Goal: Entertainment & Leisure: Consume media (video, audio)

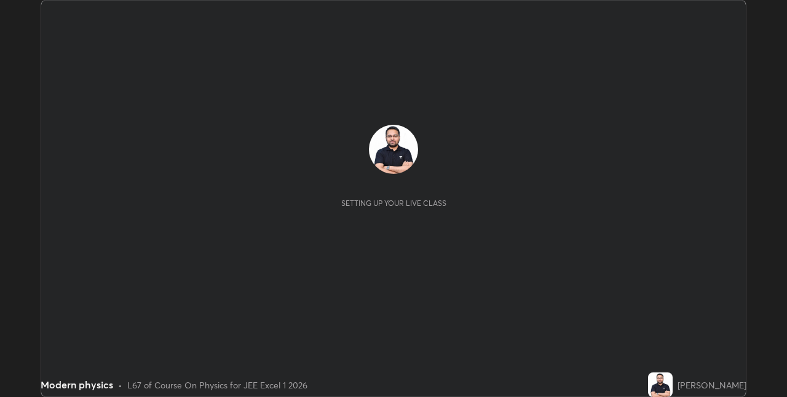
scroll to position [397, 787]
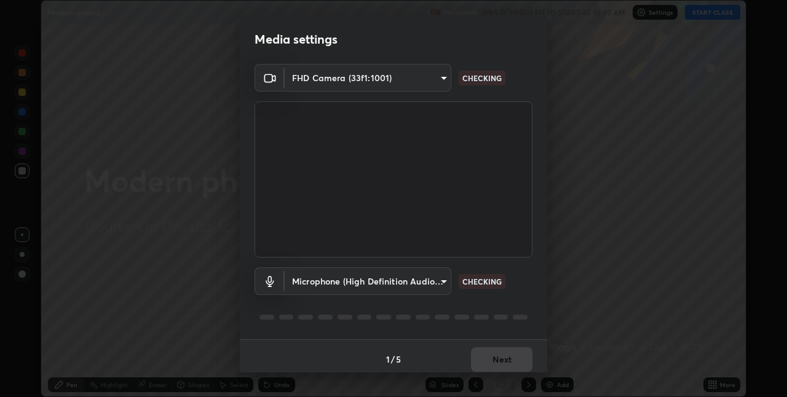
type input "60fceefa1ff133a458e9dacb52b3a7761017f46870fbbe5b76b29231bfb8dda7"
type input "7879f95f04b817efe2416419bdfa336528df740dde017b4a102d7939b658dd51"
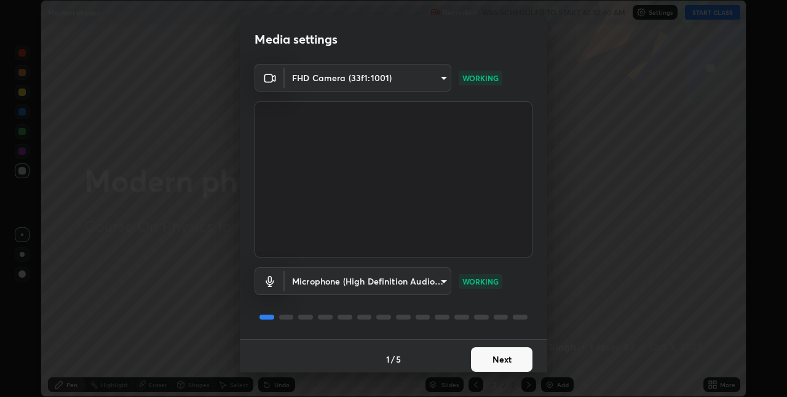
scroll to position [6, 0]
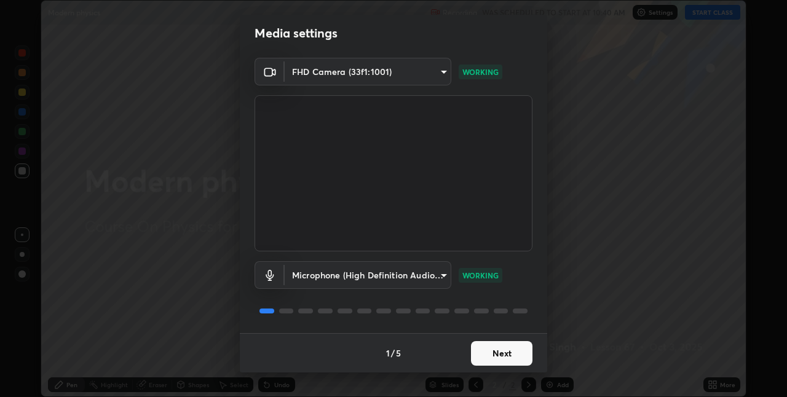
click at [496, 347] on button "Next" at bounding box center [502, 353] width 62 height 25
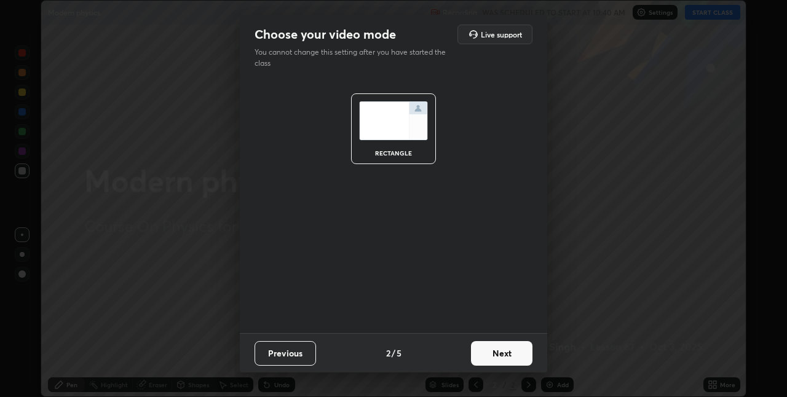
scroll to position [0, 0]
click at [498, 354] on button "Next" at bounding box center [502, 353] width 62 height 25
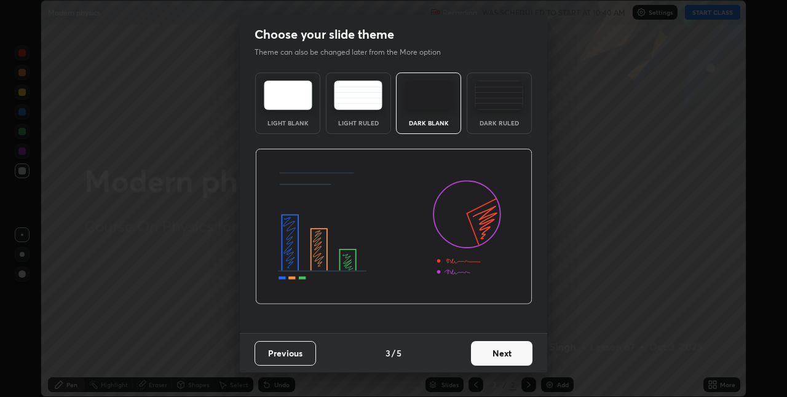
click at [498, 354] on button "Next" at bounding box center [502, 353] width 62 height 25
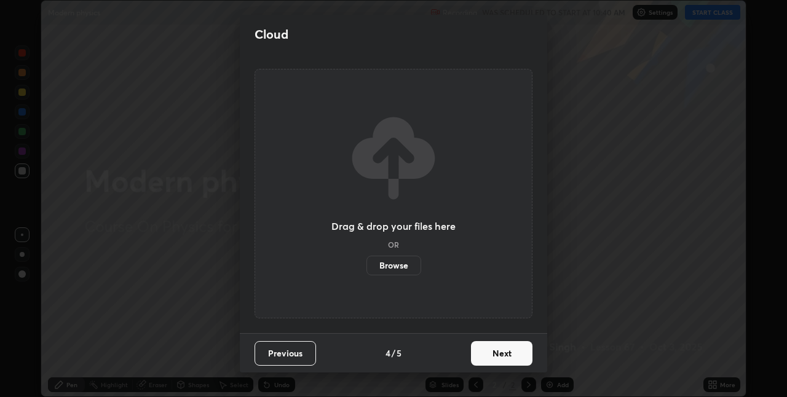
click at [498, 354] on button "Next" at bounding box center [502, 353] width 62 height 25
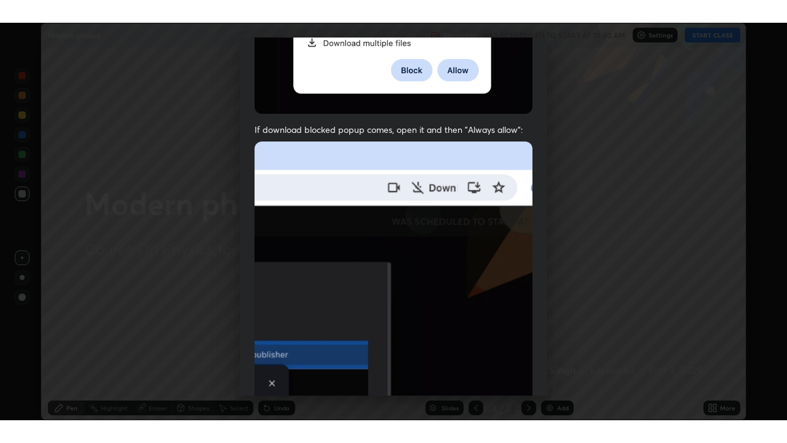
scroll to position [257, 0]
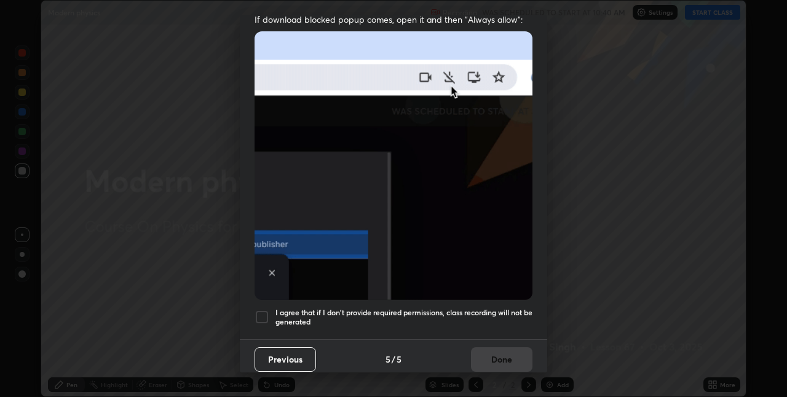
click at [487, 308] on h5 "I agree that if I don't provide required permissions, class recording will not …" at bounding box center [404, 317] width 257 height 19
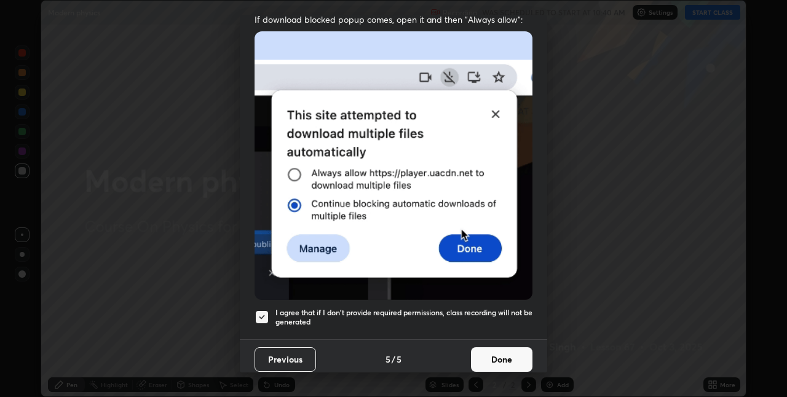
click at [503, 352] on button "Done" at bounding box center [502, 360] width 62 height 25
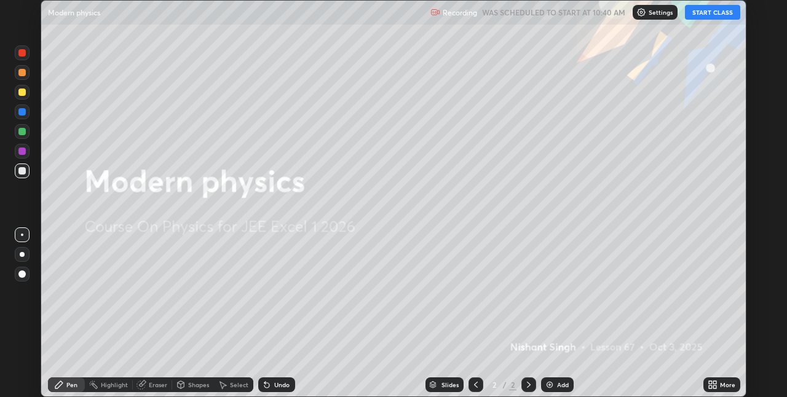
click at [711, 14] on button "START CLASS" at bounding box center [712, 12] width 55 height 15
click at [716, 382] on icon at bounding box center [715, 382] width 3 height 3
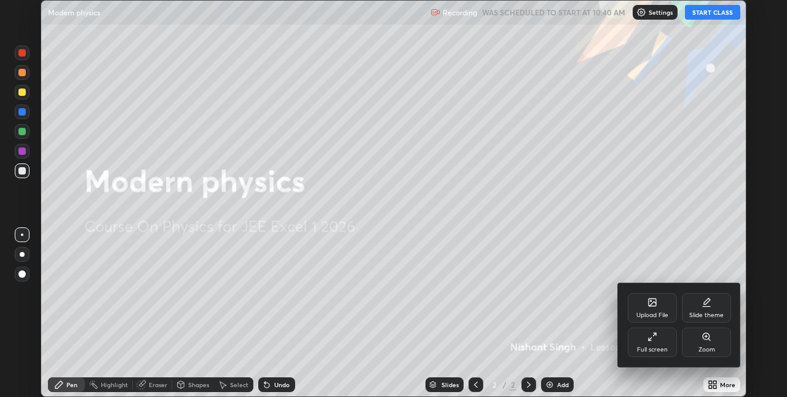
click at [663, 340] on div "Full screen" at bounding box center [652, 343] width 49 height 30
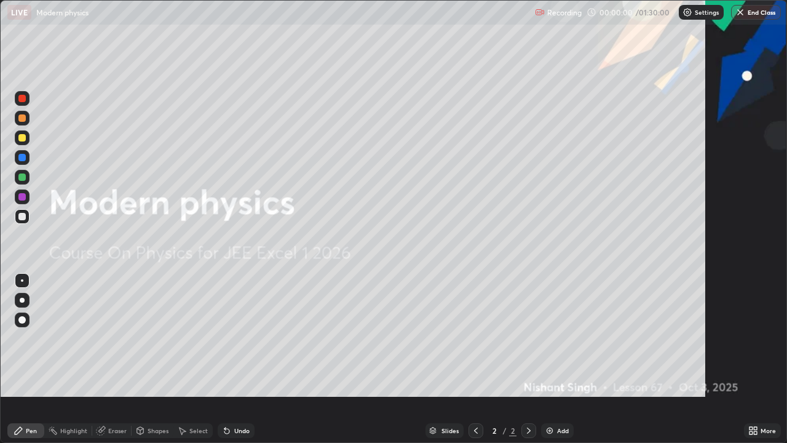
scroll to position [443, 787]
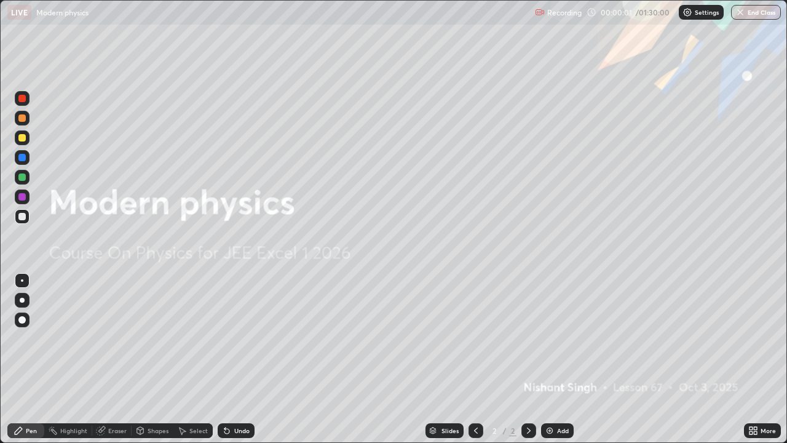
click at [552, 397] on img at bounding box center [550, 431] width 10 height 10
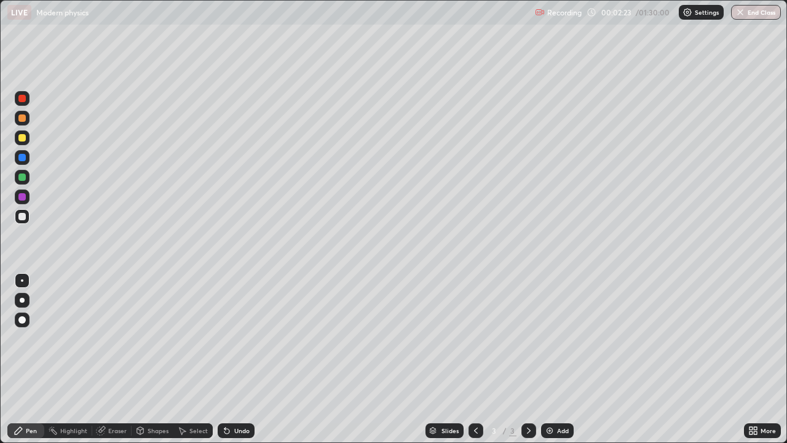
click at [24, 159] on div at bounding box center [21, 157] width 7 height 7
click at [23, 178] on div at bounding box center [21, 176] width 7 height 7
click at [22, 217] on div at bounding box center [21, 216] width 7 height 7
click at [22, 216] on div at bounding box center [21, 216] width 7 height 7
click at [114, 397] on div "Eraser" at bounding box center [117, 431] width 18 height 6
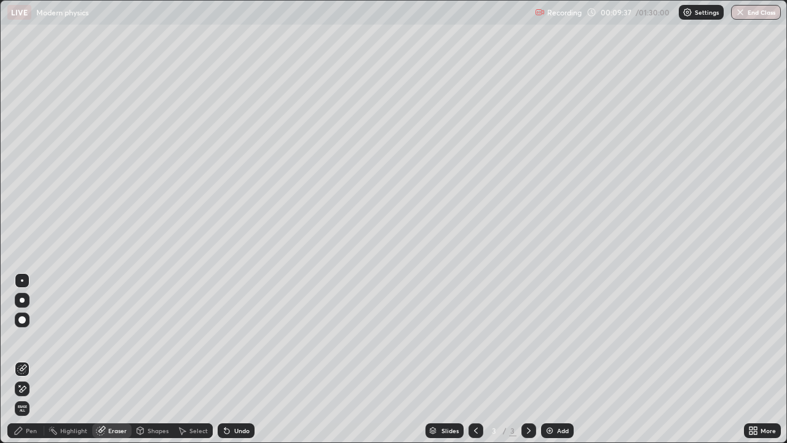
click at [25, 397] on div "Pen" at bounding box center [25, 430] width 37 height 15
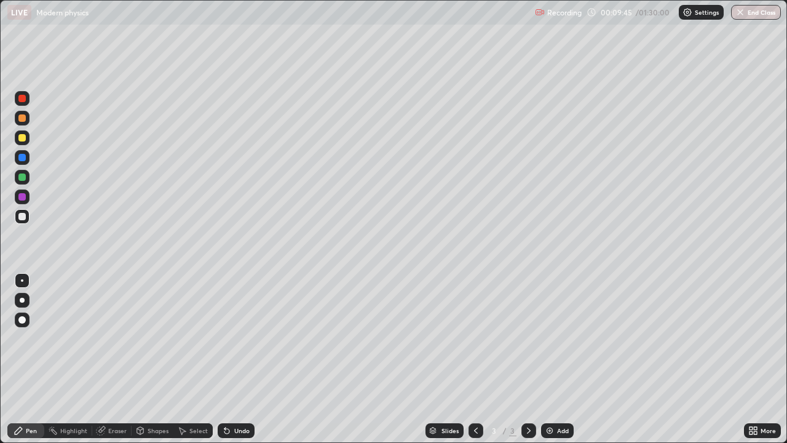
click at [119, 397] on div "Eraser" at bounding box center [111, 430] width 39 height 15
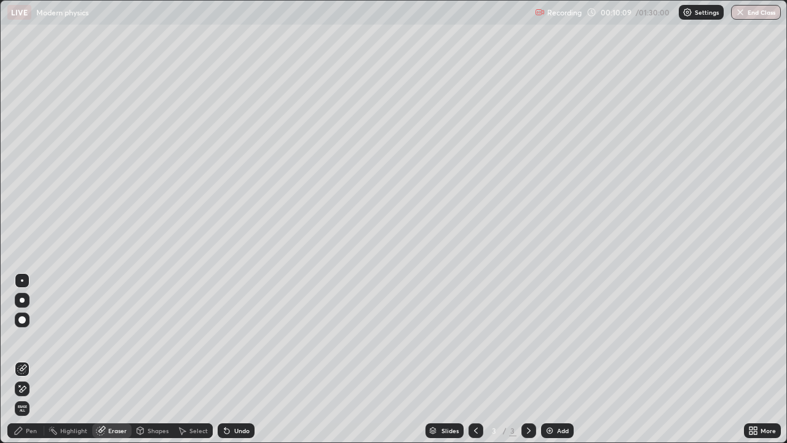
click at [28, 397] on div "Pen" at bounding box center [31, 431] width 11 height 6
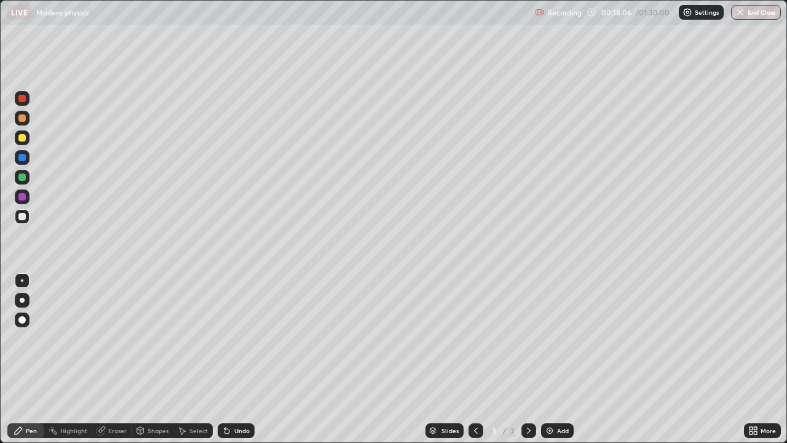
click at [557, 397] on div "Add" at bounding box center [563, 431] width 12 height 6
click at [22, 217] on div at bounding box center [21, 216] width 7 height 7
click at [116, 397] on div "Eraser" at bounding box center [117, 431] width 18 height 6
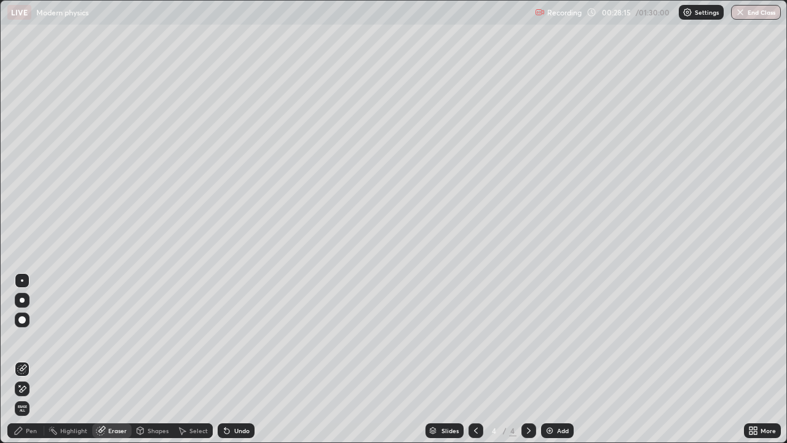
click at [34, 397] on div "Pen" at bounding box center [31, 431] width 11 height 6
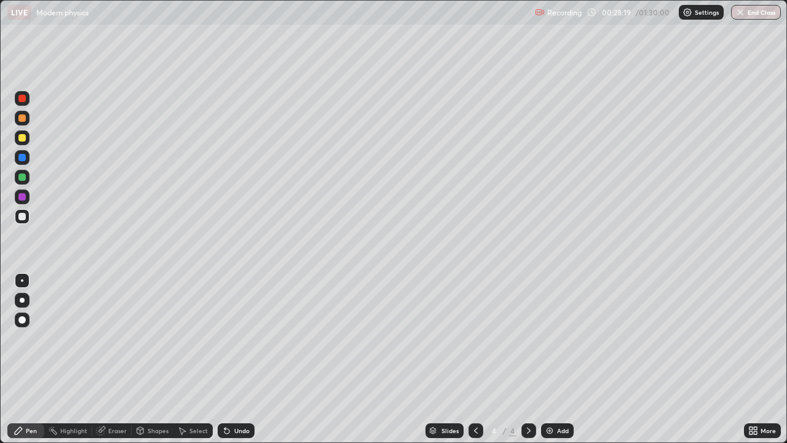
click at [114, 397] on div "Eraser" at bounding box center [117, 431] width 18 height 6
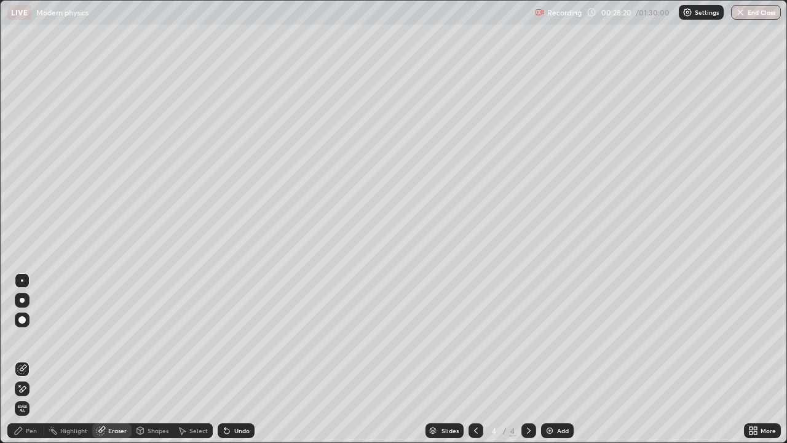
click at [28, 397] on div "Pen" at bounding box center [31, 431] width 11 height 6
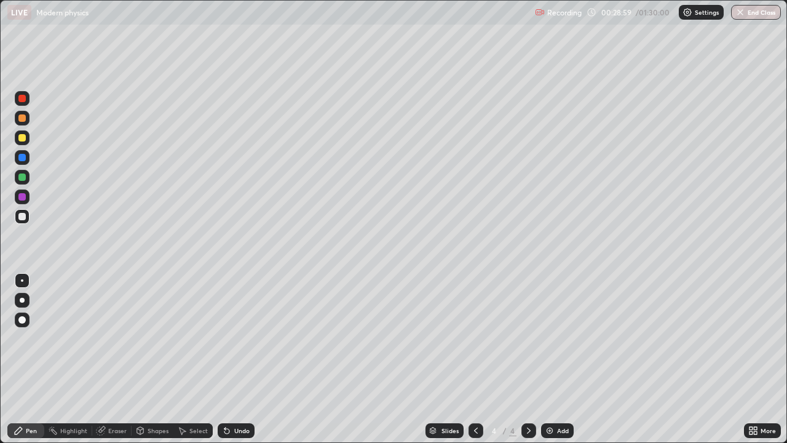
click at [114, 397] on div "Eraser" at bounding box center [117, 431] width 18 height 6
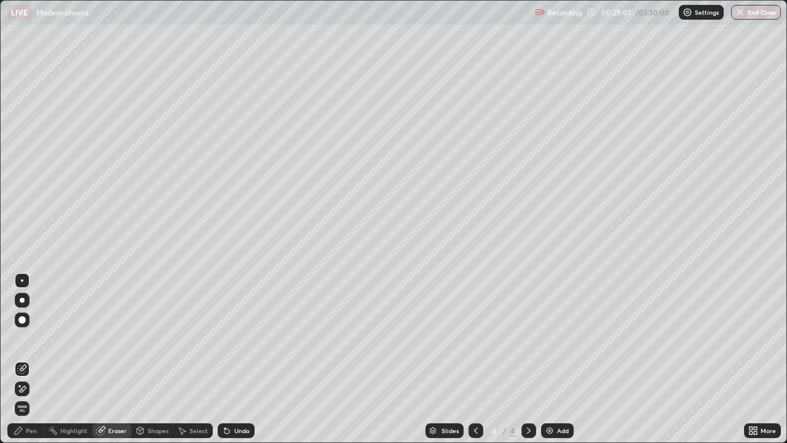
click at [29, 397] on div "Pen" at bounding box center [31, 431] width 11 height 6
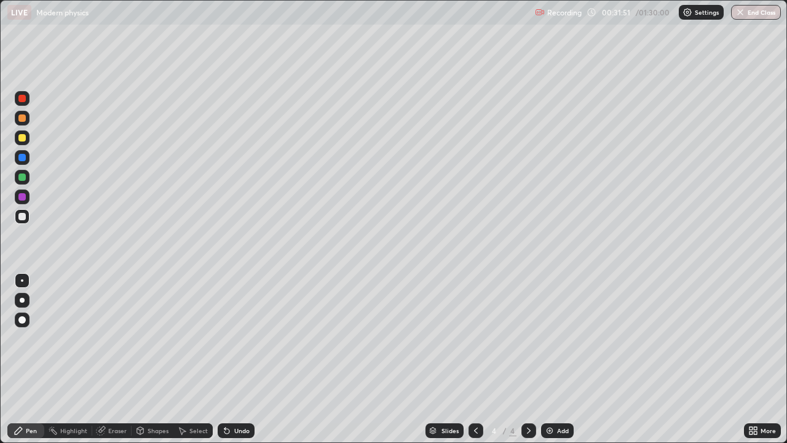
click at [557, 397] on div "Add" at bounding box center [563, 431] width 12 height 6
click at [20, 217] on div at bounding box center [21, 216] width 7 height 7
click at [553, 397] on img at bounding box center [550, 431] width 10 height 10
click at [21, 177] on div at bounding box center [21, 176] width 7 height 7
click at [23, 160] on div at bounding box center [21, 157] width 7 height 7
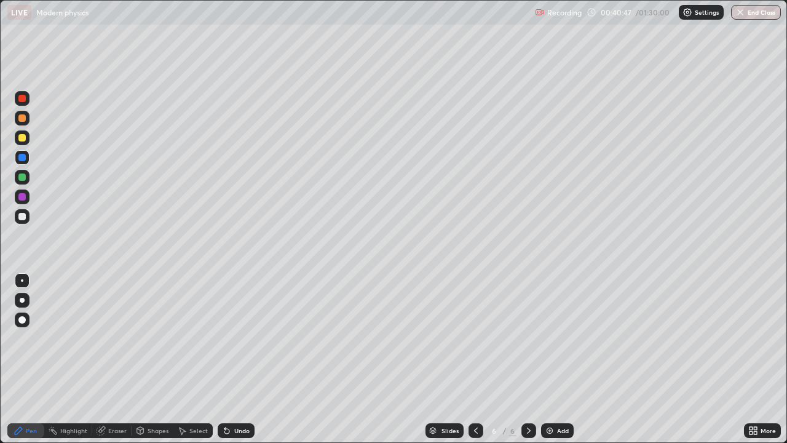
click at [24, 120] on div at bounding box center [21, 117] width 7 height 7
click at [23, 117] on div at bounding box center [21, 117] width 7 height 7
click at [21, 98] on div at bounding box center [21, 98] width 7 height 7
click at [21, 178] on div at bounding box center [21, 176] width 7 height 7
click at [20, 197] on div at bounding box center [21, 196] width 7 height 7
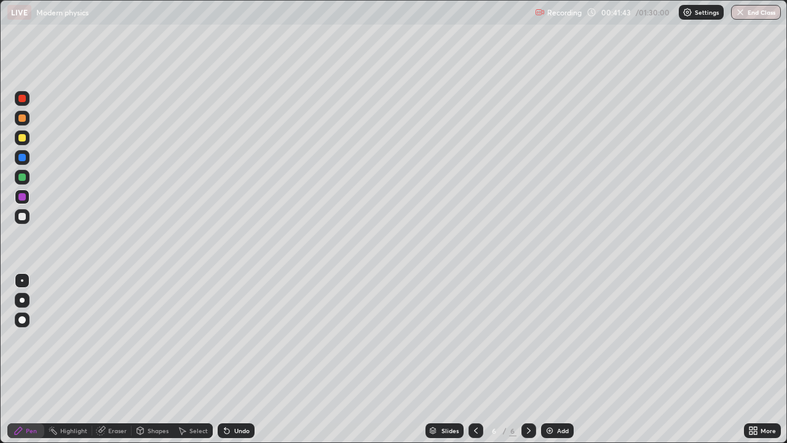
click at [22, 219] on div at bounding box center [21, 216] width 7 height 7
click at [25, 141] on div at bounding box center [22, 137] width 15 height 15
click at [25, 119] on div at bounding box center [21, 117] width 7 height 7
click at [235, 397] on div "Undo" at bounding box center [236, 430] width 37 height 15
click at [234, 397] on div "Undo" at bounding box center [234, 430] width 42 height 25
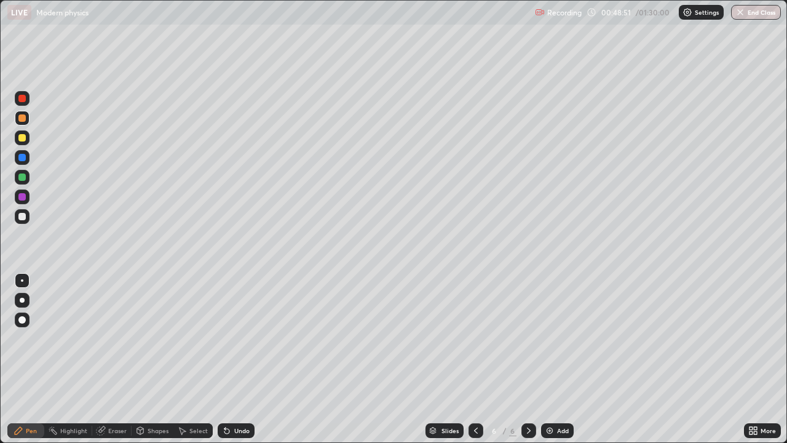
click at [25, 138] on div at bounding box center [21, 137] width 7 height 7
click at [551, 397] on img at bounding box center [550, 431] width 10 height 10
click at [474, 397] on icon at bounding box center [476, 431] width 10 height 10
click at [527, 397] on icon at bounding box center [529, 431] width 10 height 10
click at [234, 397] on div "Undo" at bounding box center [241, 431] width 15 height 6
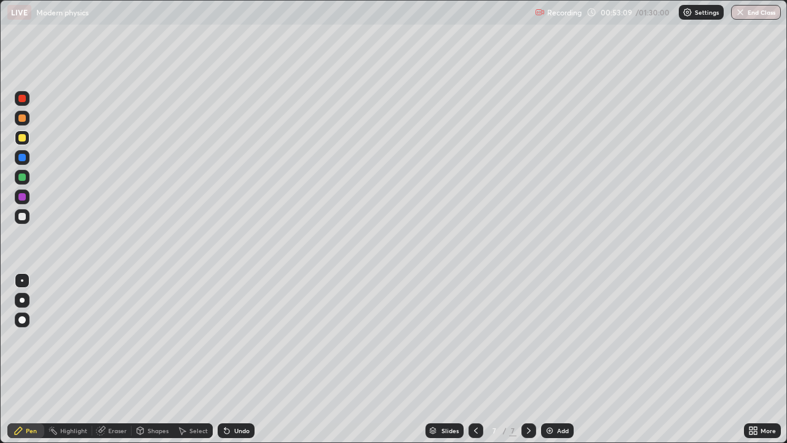
click at [234, 397] on div "Undo" at bounding box center [241, 431] width 15 height 6
click at [22, 118] on div at bounding box center [21, 117] width 7 height 7
click at [23, 119] on div at bounding box center [21, 117] width 7 height 7
click at [239, 397] on div "Undo" at bounding box center [236, 430] width 37 height 15
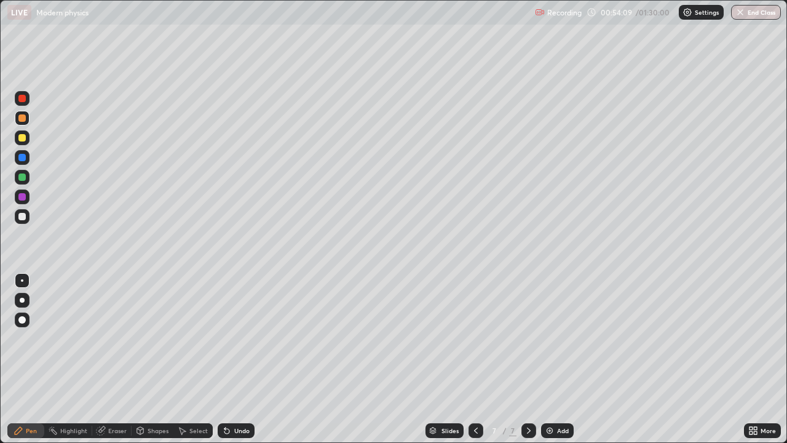
click at [239, 397] on div "Undo" at bounding box center [241, 431] width 15 height 6
click at [559, 397] on div "Add" at bounding box center [557, 430] width 33 height 15
click at [22, 217] on div at bounding box center [21, 216] width 7 height 7
click at [22, 138] on div at bounding box center [21, 137] width 7 height 7
click at [23, 122] on div at bounding box center [22, 118] width 15 height 15
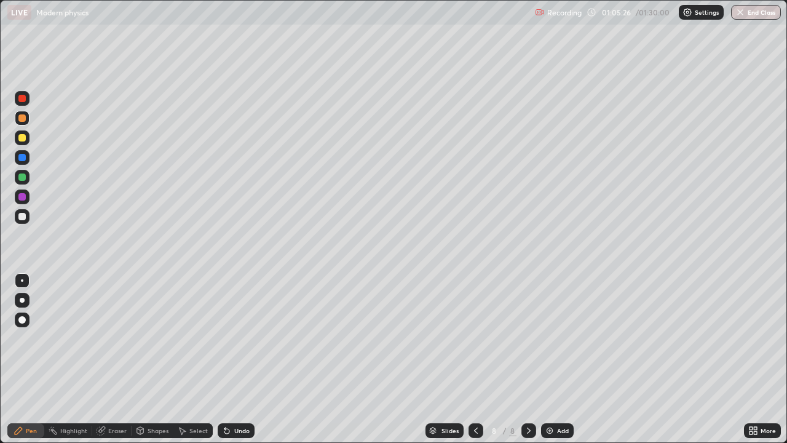
click at [241, 397] on div "Undo" at bounding box center [241, 431] width 15 height 6
click at [245, 397] on div "Undo" at bounding box center [236, 430] width 37 height 15
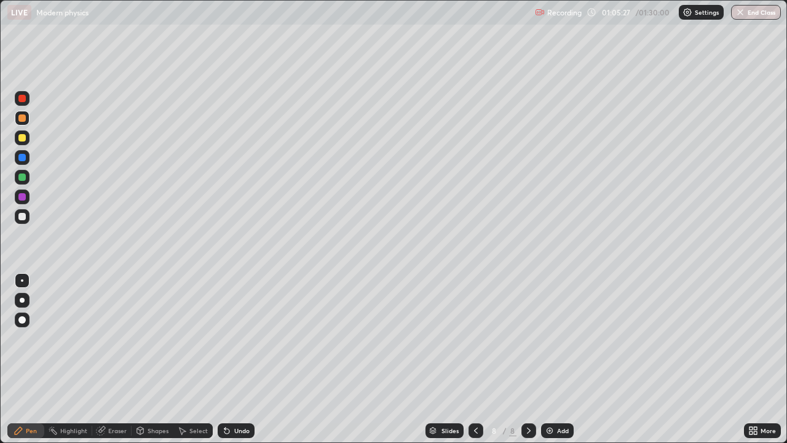
click at [245, 397] on div "Undo" at bounding box center [236, 430] width 37 height 15
click at [247, 397] on div "Undo" at bounding box center [234, 430] width 42 height 25
click at [23, 102] on div at bounding box center [22, 98] width 15 height 15
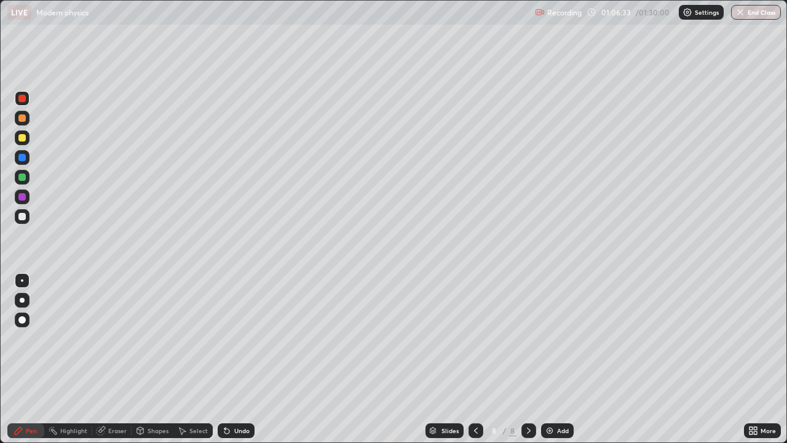
click at [23, 217] on div at bounding box center [21, 216] width 7 height 7
click at [232, 397] on div "Undo" at bounding box center [236, 430] width 37 height 15
click at [236, 397] on div "Undo" at bounding box center [236, 430] width 37 height 15
click at [233, 397] on div "Undo" at bounding box center [236, 430] width 37 height 15
click at [226, 397] on div "Undo" at bounding box center [236, 430] width 37 height 15
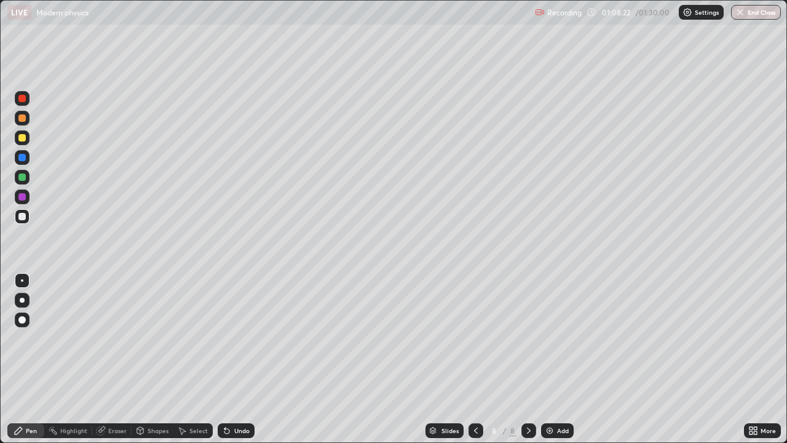
click at [112, 397] on div "Eraser" at bounding box center [117, 431] width 18 height 6
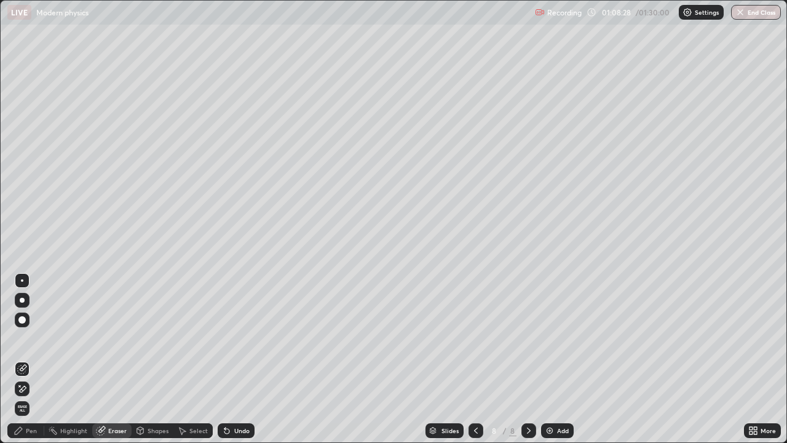
click at [21, 397] on icon at bounding box center [19, 431] width 10 height 10
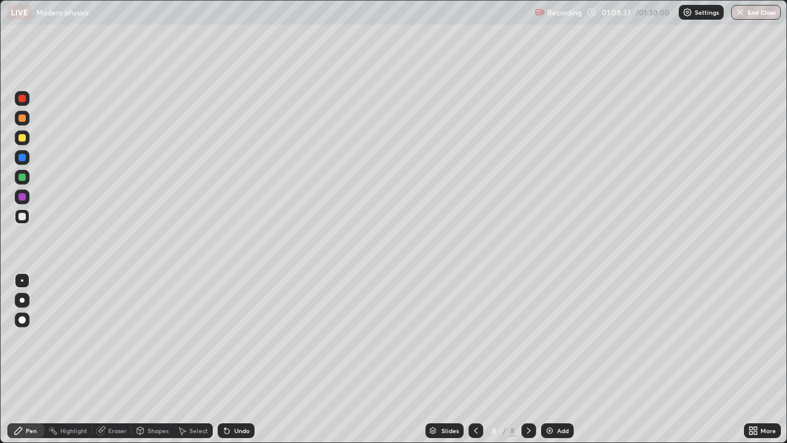
click at [114, 397] on div "Eraser" at bounding box center [117, 431] width 18 height 6
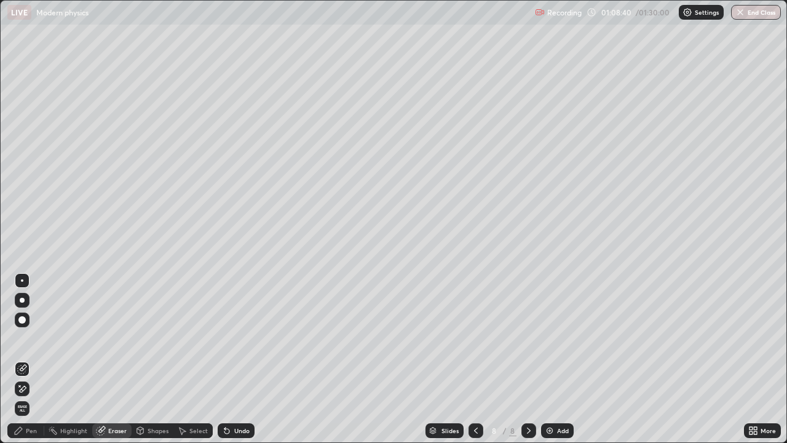
click at [24, 397] on div "Pen" at bounding box center [25, 430] width 37 height 15
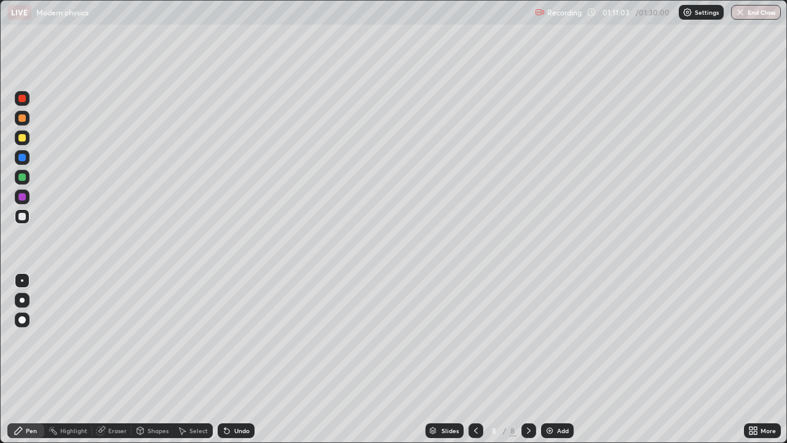
click at [557, 397] on div "Add" at bounding box center [563, 431] width 12 height 6
click at [25, 121] on div at bounding box center [21, 117] width 7 height 7
click at [475, 397] on icon at bounding box center [476, 431] width 10 height 10
click at [529, 397] on icon at bounding box center [529, 431] width 10 height 10
click at [528, 397] on icon at bounding box center [529, 431] width 10 height 10
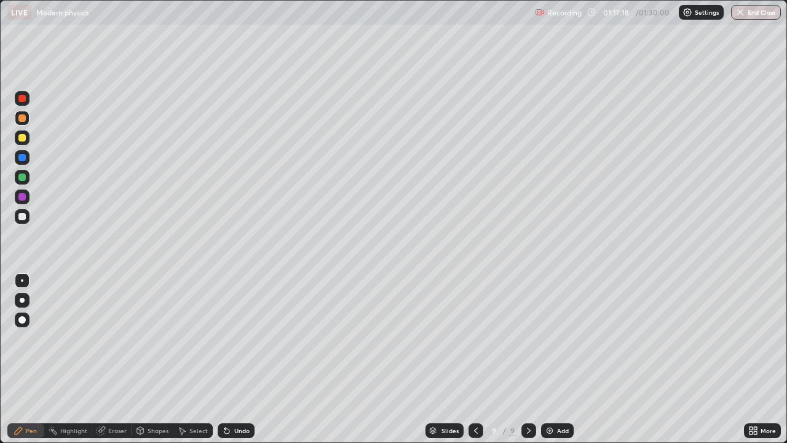
click at [552, 397] on img at bounding box center [550, 431] width 10 height 10
click at [25, 218] on div at bounding box center [21, 216] width 7 height 7
click at [23, 139] on div at bounding box center [21, 137] width 7 height 7
click at [768, 11] on button "End Class" at bounding box center [756, 12] width 50 height 15
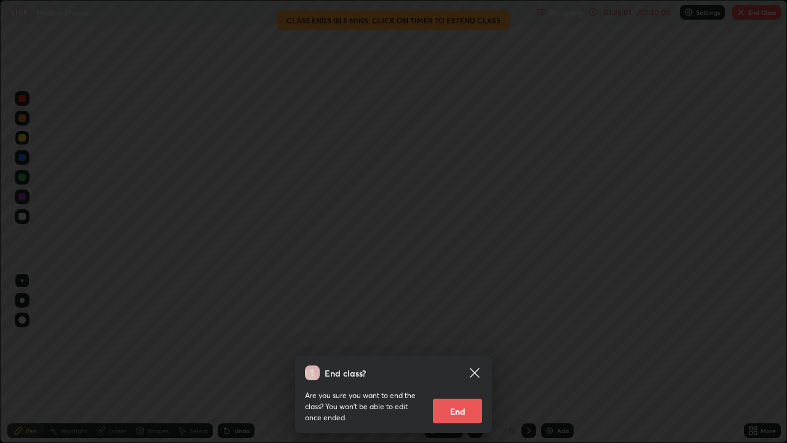
click at [463, 397] on button "End" at bounding box center [457, 411] width 49 height 25
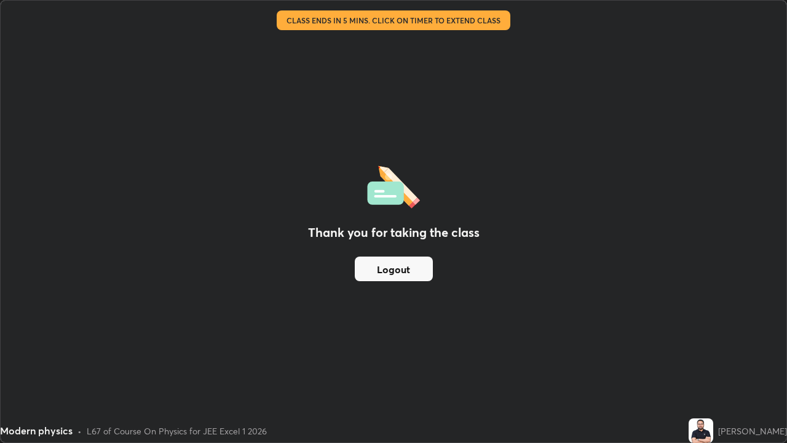
click at [422, 269] on button "Logout" at bounding box center [394, 269] width 78 height 25
